Goal: Share content

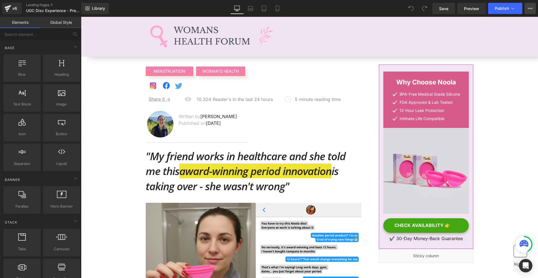
click at [530, 11] on button "View Live Page View with current Template Save Template to Library Schedule Pub…" at bounding box center [530, 8] width 11 height 11
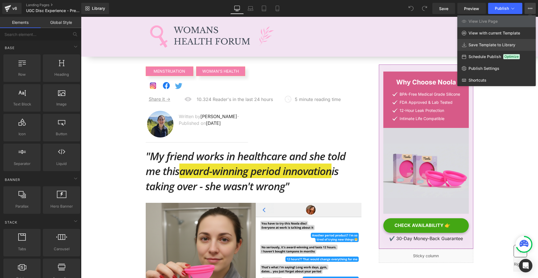
click at [481, 46] on span "Save Template to Library" at bounding box center [492, 44] width 47 height 5
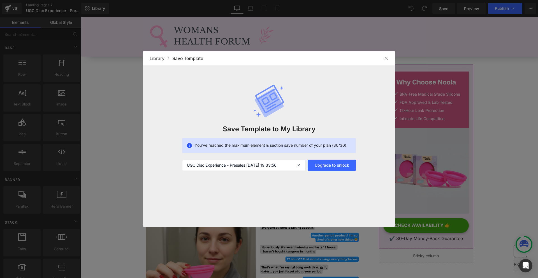
click at [389, 57] on div at bounding box center [386, 58] width 9 height 9
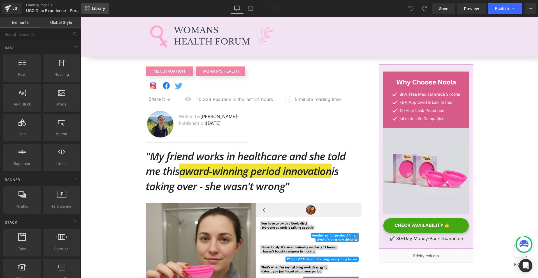
click at [101, 11] on link "Library" at bounding box center [95, 8] width 28 height 11
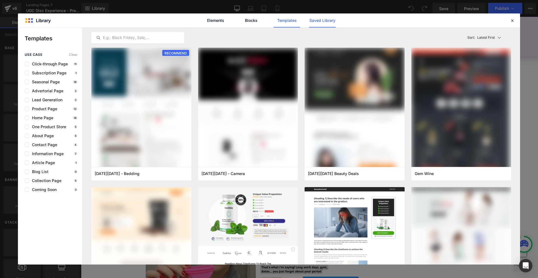
click at [331, 15] on link "Saved Library" at bounding box center [322, 20] width 27 height 14
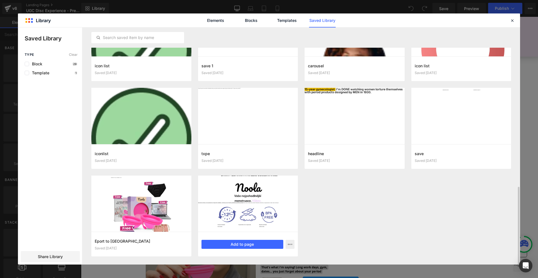
scroll to position [486, 0]
click at [289, 242] on icon "button" at bounding box center [290, 244] width 4 height 4
click at [266, 235] on div "Delete" at bounding box center [263, 232] width 64 height 12
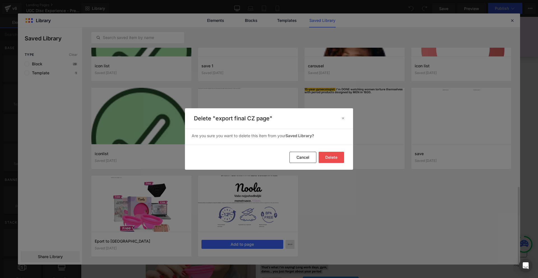
click at [330, 161] on button "Delete" at bounding box center [332, 157] width 26 height 11
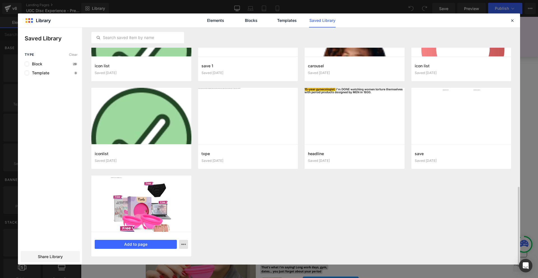
click at [183, 244] on icon "button" at bounding box center [183, 244] width 4 height 4
click at [164, 234] on div "Delete" at bounding box center [156, 232] width 64 height 12
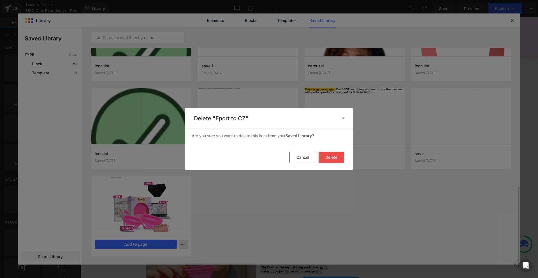
click at [345, 153] on footer "Delete Cancel" at bounding box center [269, 157] width 168 height 25
click at [334, 158] on button "Delete" at bounding box center [332, 157] width 26 height 11
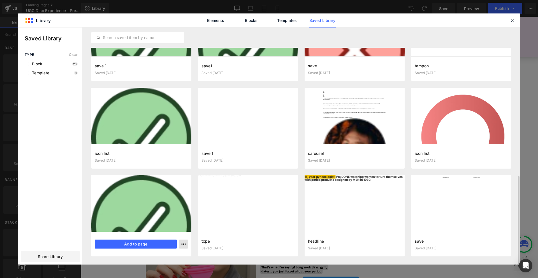
click at [185, 243] on icon "button" at bounding box center [183, 244] width 4 height 4
click at [166, 232] on div "Delete" at bounding box center [156, 231] width 64 height 12
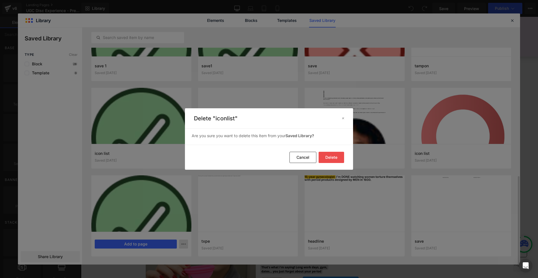
click at [327, 160] on button "Delete" at bounding box center [332, 157] width 26 height 11
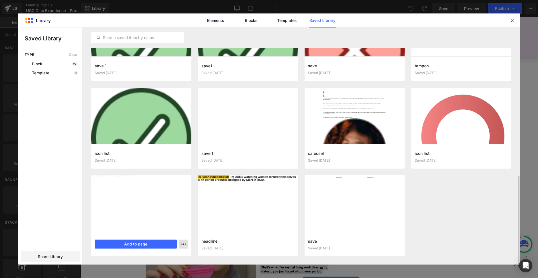
click at [183, 246] on icon "button" at bounding box center [183, 244] width 4 height 4
click at [176, 232] on div "Delete" at bounding box center [156, 231] width 64 height 12
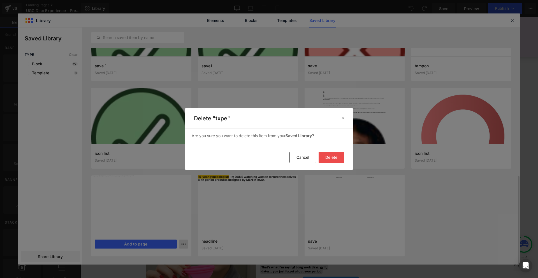
click at [333, 154] on button "Delete" at bounding box center [332, 157] width 26 height 11
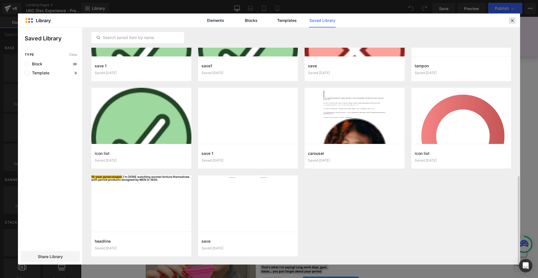
drag, startPoint x: 511, startPoint y: 20, endPoint x: 205, endPoint y: 94, distance: 314.3
click at [511, 20] on icon at bounding box center [512, 20] width 5 height 5
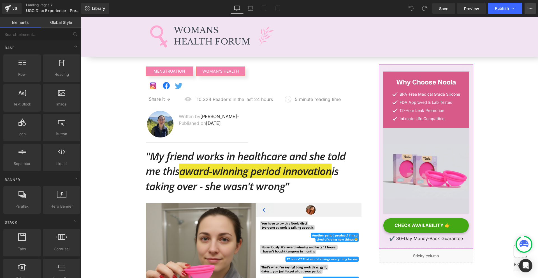
click at [530, 13] on button "View Live Page View with current Template Save Template to Library Schedule Pub…" at bounding box center [530, 8] width 11 height 11
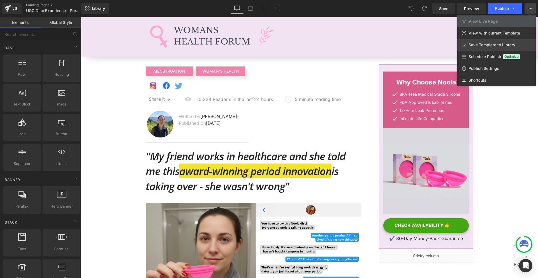
click at [504, 41] on link "Save Template to Library" at bounding box center [497, 45] width 79 height 12
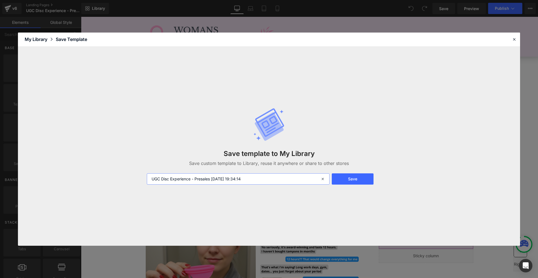
click at [232, 183] on input "UGC Disc Experience - Presales [DATE] 19:34:14" at bounding box center [238, 178] width 183 height 11
type input "UGC TO [GEOGRAPHIC_DATA]"
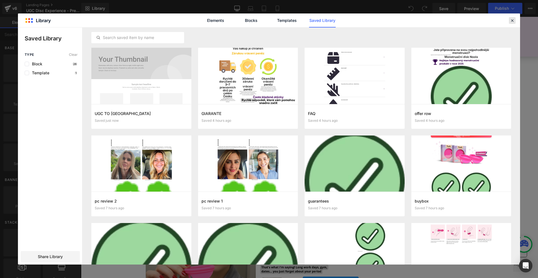
click at [511, 22] on icon at bounding box center [512, 20] width 5 height 5
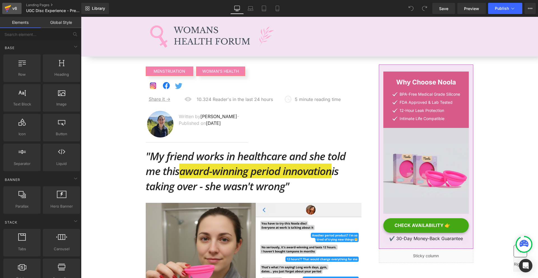
click at [11, 6] on icon at bounding box center [7, 8] width 7 height 14
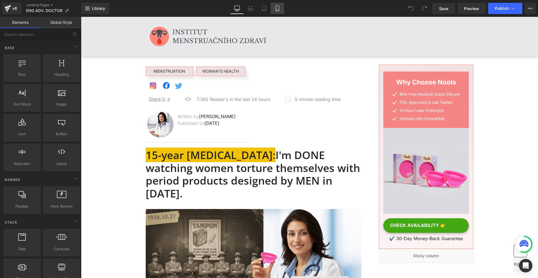
click at [279, 9] on icon at bounding box center [278, 9] width 6 height 6
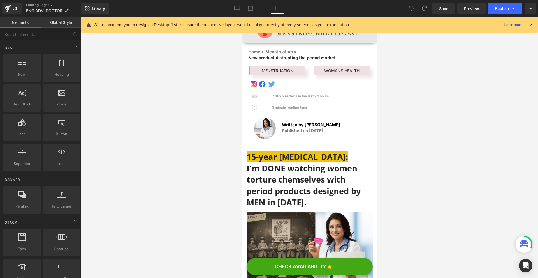
click at [534, 24] on icon at bounding box center [531, 24] width 5 height 5
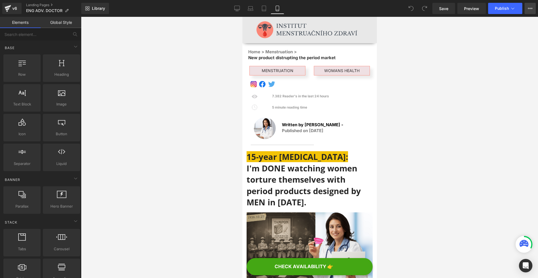
click at [530, 8] on icon at bounding box center [530, 8] width 4 height 4
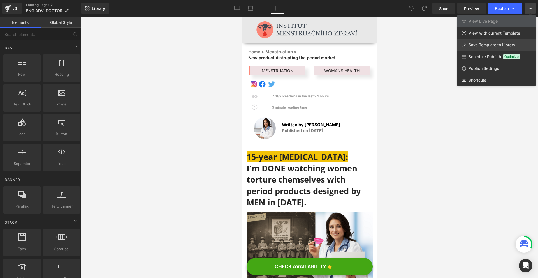
click at [481, 43] on span "Save Template to Library" at bounding box center [492, 44] width 47 height 5
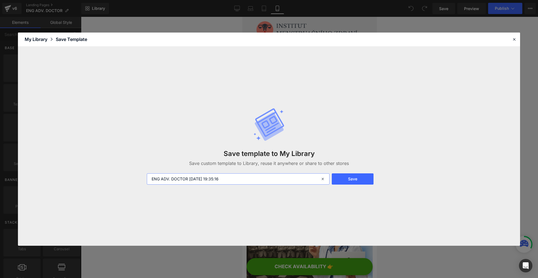
click at [248, 184] on input "ENG ADV. DOCTOR 2025-09-24 19:35:16" at bounding box center [238, 178] width 183 height 11
type input "UK ADV: ORVOSOS"
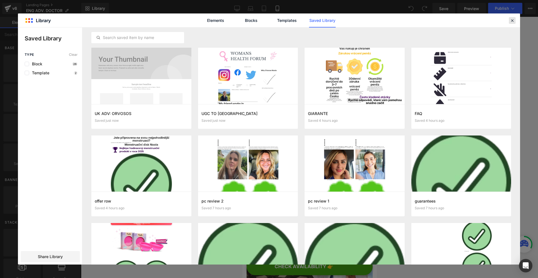
click at [509, 21] on div at bounding box center [512, 20] width 7 height 7
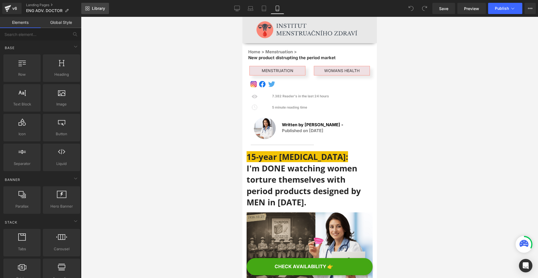
click at [88, 11] on link "Library" at bounding box center [95, 8] width 28 height 11
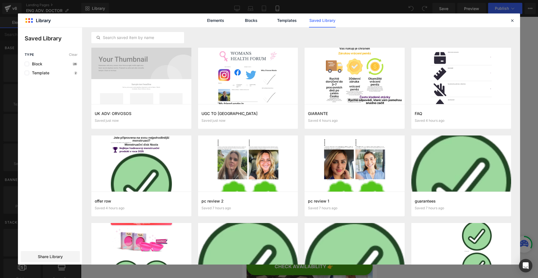
drag, startPoint x: 61, startPoint y: 257, endPoint x: 79, endPoint y: 224, distance: 37.6
click at [61, 257] on span "Share Library" at bounding box center [50, 257] width 25 height 6
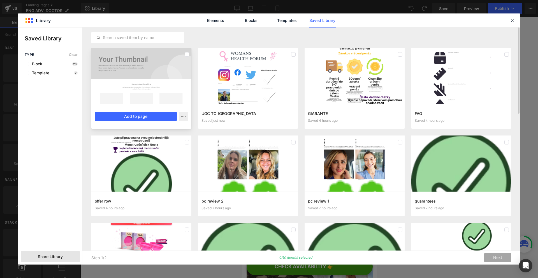
click at [141, 86] on div at bounding box center [141, 76] width 100 height 56
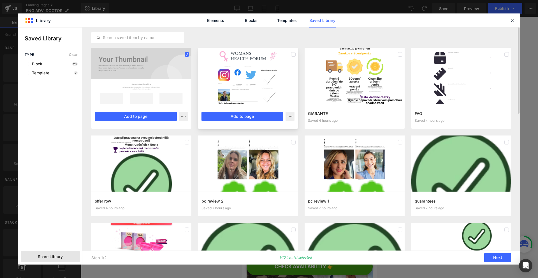
click at [246, 82] on div at bounding box center [248, 76] width 100 height 56
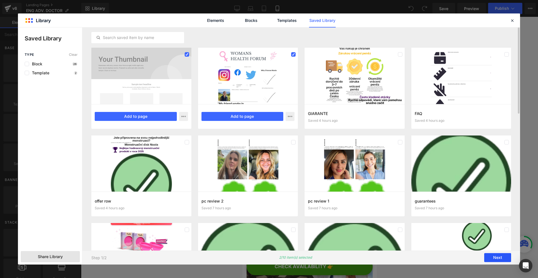
click at [495, 259] on button "Next" at bounding box center [497, 257] width 27 height 9
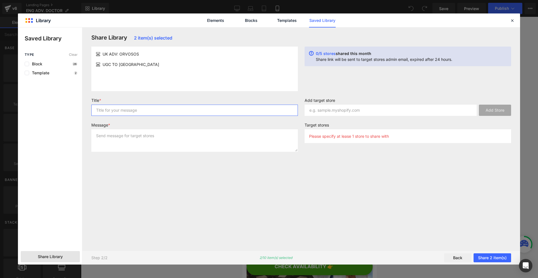
click at [185, 113] on input "text" at bounding box center [194, 110] width 207 height 11
type input "ASD"
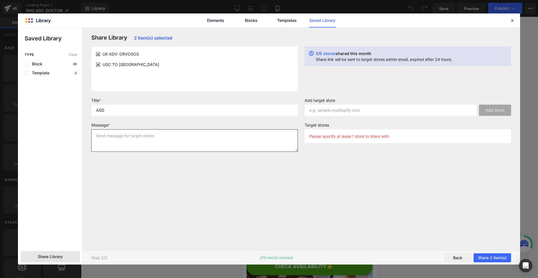
click at [161, 137] on textarea at bounding box center [194, 140] width 207 height 22
type textarea "ASD"
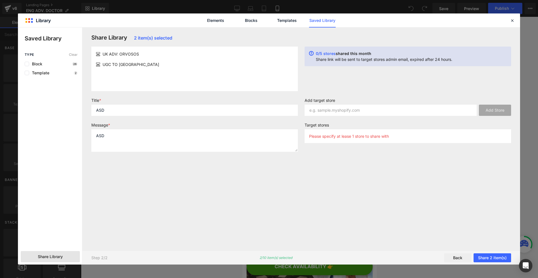
click at [271, 190] on div "Share Library 2 item(s) selected UK ADV: ORVOSOS UGC TO UK 0/5 stores shared th…" at bounding box center [301, 138] width 427 height 209
click at [322, 109] on input "text" at bounding box center [391, 110] width 172 height 11
click at [342, 110] on input "text" at bounding box center [391, 110] width 172 height 11
paste input "vcnubq-yq.myshopify.com"
type input "vcnubq-yq.myshopify.com"
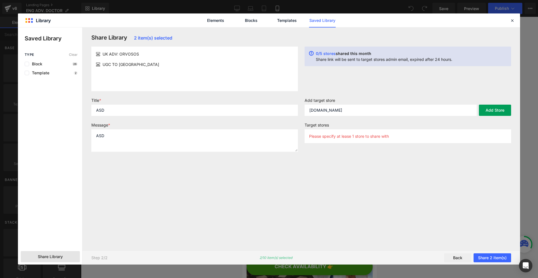
click at [494, 112] on button "Add Store" at bounding box center [495, 110] width 32 height 11
click at [493, 256] on button "Share 2 item(s)" at bounding box center [493, 257] width 38 height 9
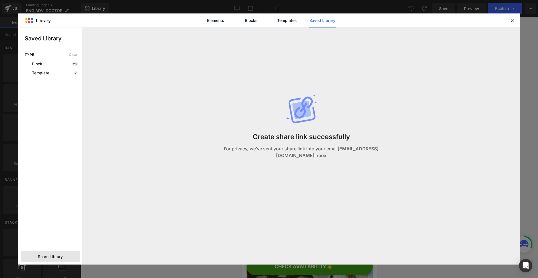
click at [510, 25] on div "Elements Blocks Templates Saved Library" at bounding box center [269, 20] width 502 height 14
click at [513, 20] on icon at bounding box center [512, 20] width 5 height 5
